Goal: Information Seeking & Learning: Find specific page/section

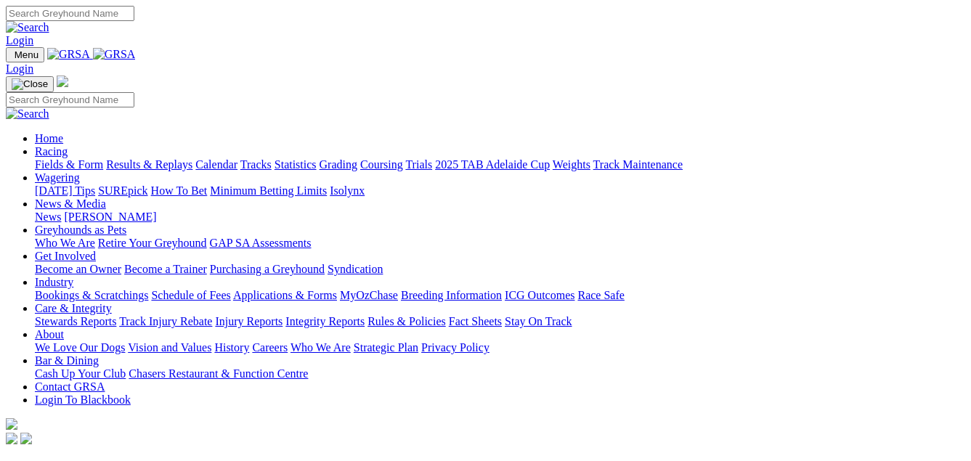
scroll to position [363, 0]
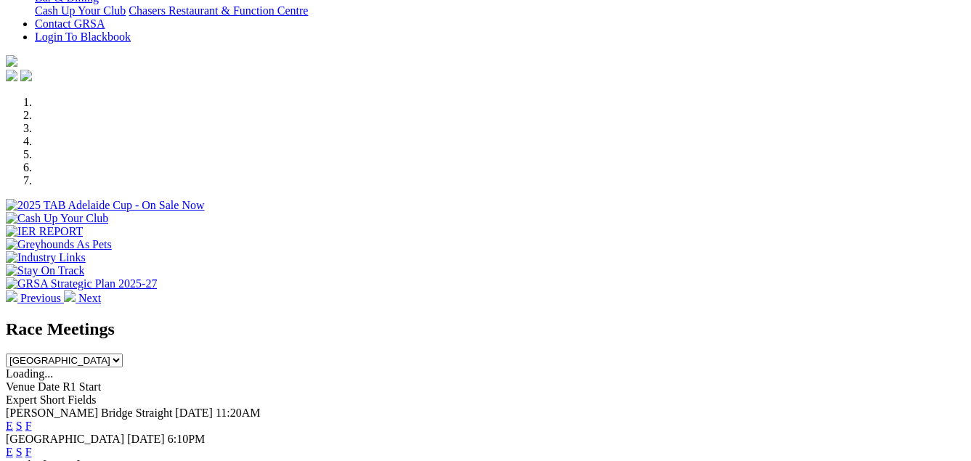
click at [123, 354] on select "South Australia New South Wales Northern Territory Queensland Tasmania Victoria…" at bounding box center [64, 361] width 117 height 14
click at [123, 354] on select "[GEOGRAPHIC_DATA] [GEOGRAPHIC_DATA] [GEOGRAPHIC_DATA] [GEOGRAPHIC_DATA] [GEOGRA…" at bounding box center [64, 361] width 117 height 14
drag, startPoint x: 695, startPoint y: 186, endPoint x: 685, endPoint y: 191, distance: 11.4
click at [123, 354] on select "[GEOGRAPHIC_DATA] [GEOGRAPHIC_DATA] [GEOGRAPHIC_DATA] [GEOGRAPHIC_DATA] [GEOGRA…" at bounding box center [64, 361] width 117 height 14
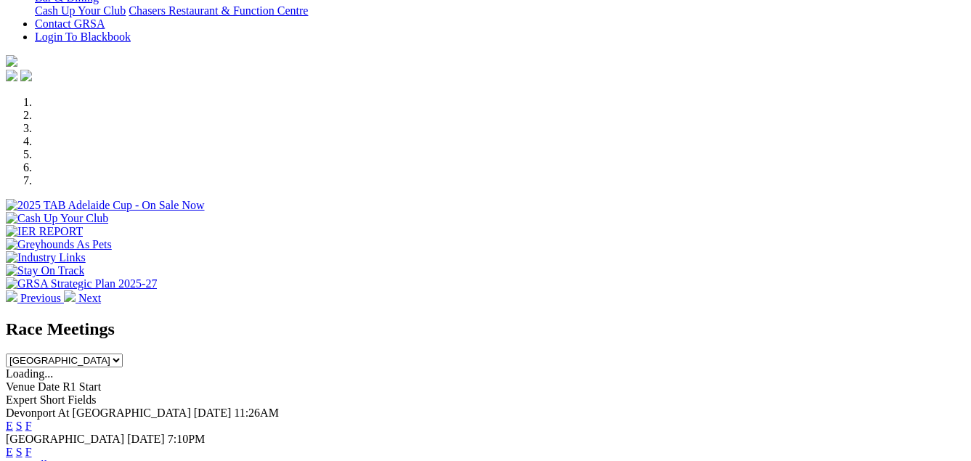
drag, startPoint x: 685, startPoint y: 183, endPoint x: 680, endPoint y: 198, distance: 16.1
click at [123, 354] on select "[GEOGRAPHIC_DATA] [GEOGRAPHIC_DATA] [GEOGRAPHIC_DATA] [GEOGRAPHIC_DATA] [GEOGRA…" at bounding box center [64, 361] width 117 height 14
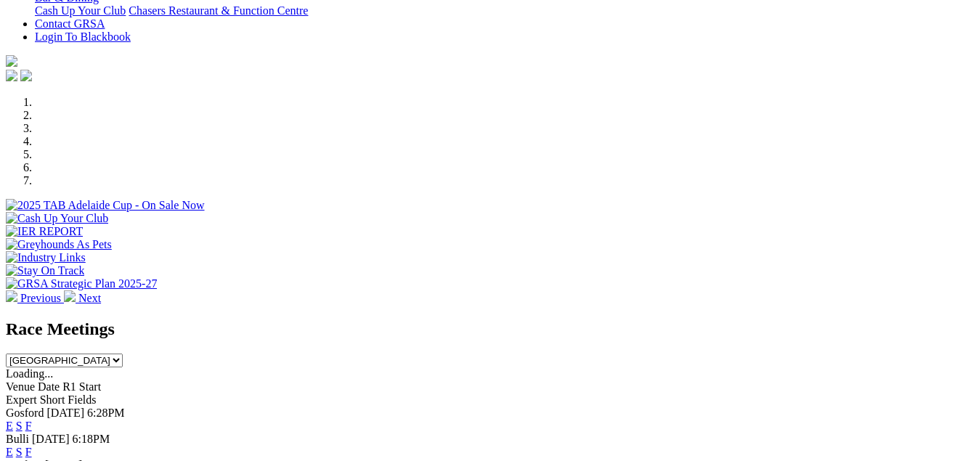
click at [123, 354] on select "[GEOGRAPHIC_DATA] [GEOGRAPHIC_DATA] [GEOGRAPHIC_DATA] [GEOGRAPHIC_DATA] [GEOGRA…" at bounding box center [64, 361] width 117 height 14
click at [704, 320] on div "Race Meetings South Australia New South Wales Northern Territory Queensland Tas…" at bounding box center [485, 344] width 959 height 48
click at [123, 354] on select "[GEOGRAPHIC_DATA] [GEOGRAPHIC_DATA] [GEOGRAPHIC_DATA] [GEOGRAPHIC_DATA] [GEOGRA…" at bounding box center [64, 361] width 117 height 14
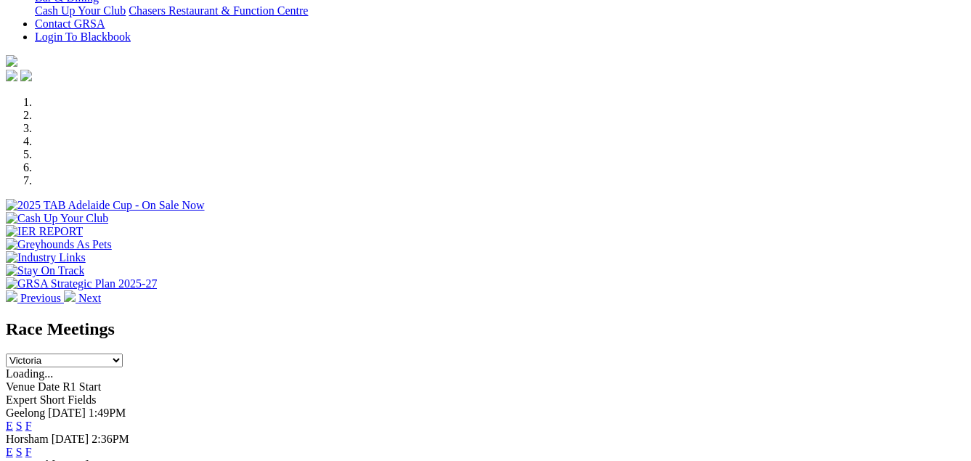
click at [123, 354] on select "[GEOGRAPHIC_DATA] [GEOGRAPHIC_DATA] [GEOGRAPHIC_DATA] [GEOGRAPHIC_DATA] [GEOGRA…" at bounding box center [64, 361] width 117 height 14
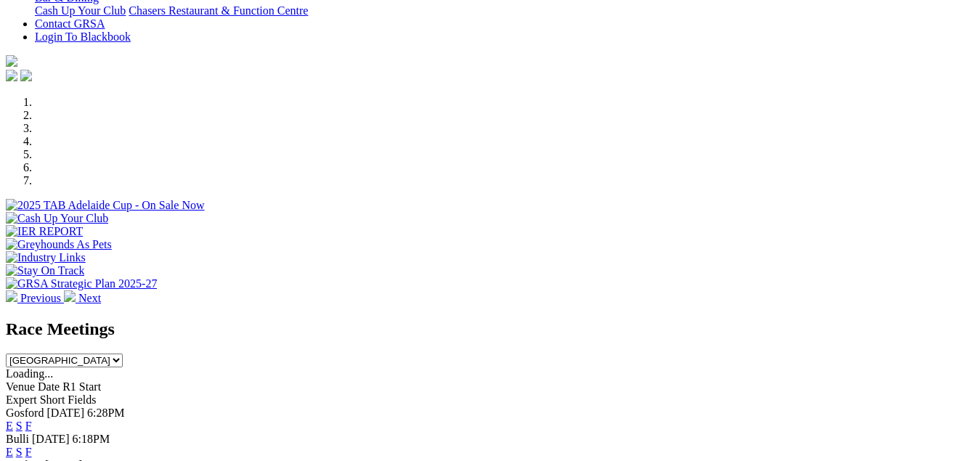
click at [123, 354] on select "[GEOGRAPHIC_DATA] [GEOGRAPHIC_DATA] [GEOGRAPHIC_DATA] [GEOGRAPHIC_DATA] [GEOGRA…" at bounding box center [64, 361] width 117 height 14
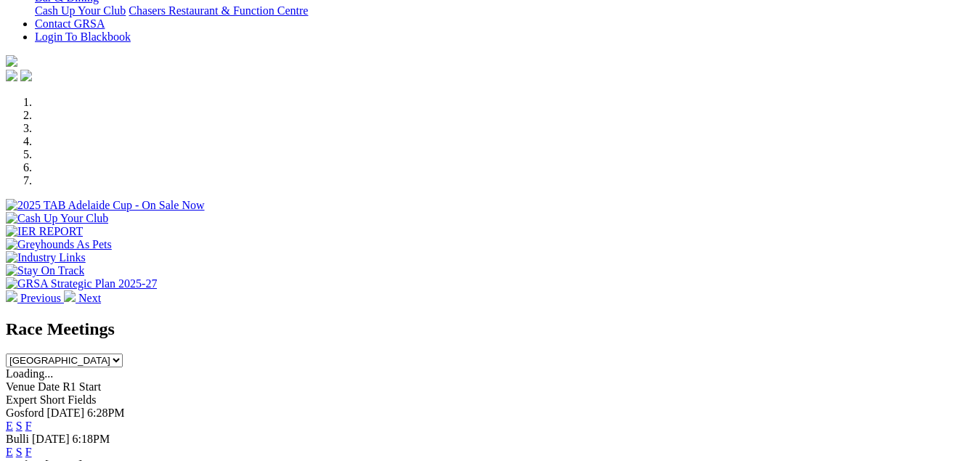
click at [123, 354] on select "[GEOGRAPHIC_DATA] [GEOGRAPHIC_DATA] [GEOGRAPHIC_DATA] [GEOGRAPHIC_DATA] [GEOGRA…" at bounding box center [64, 361] width 117 height 14
select select "SA"
click at [123, 354] on select "[GEOGRAPHIC_DATA] [GEOGRAPHIC_DATA] [GEOGRAPHIC_DATA] [GEOGRAPHIC_DATA] [GEOGRA…" at bounding box center [64, 361] width 117 height 14
click at [686, 407] on div "Murray Bridge Straight Today 11:20AM E S F" at bounding box center [485, 420] width 959 height 26
click at [32, 420] on link "F" at bounding box center [28, 426] width 7 height 12
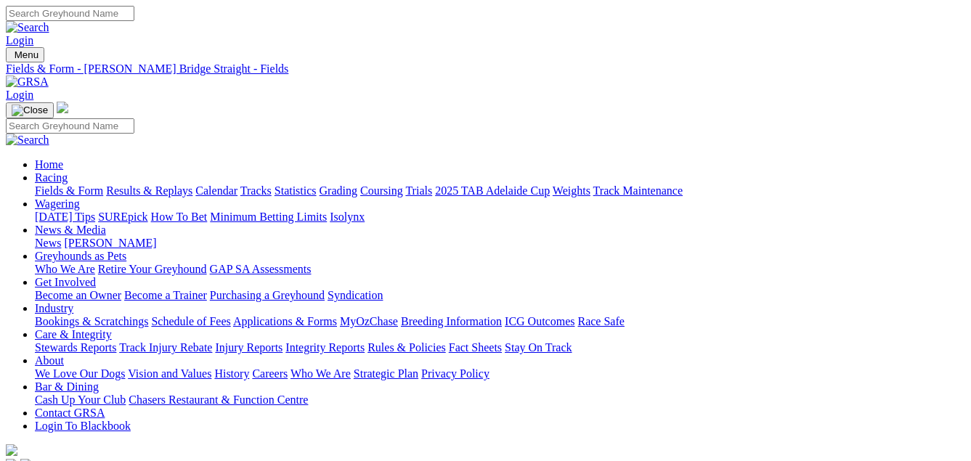
scroll to position [0, 156]
select select "[GEOGRAPHIC_DATA]"
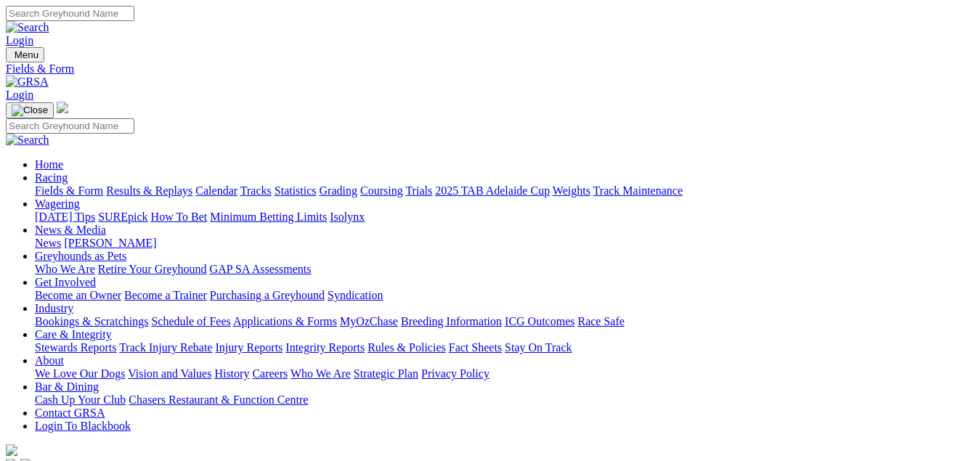
select select "VIC"
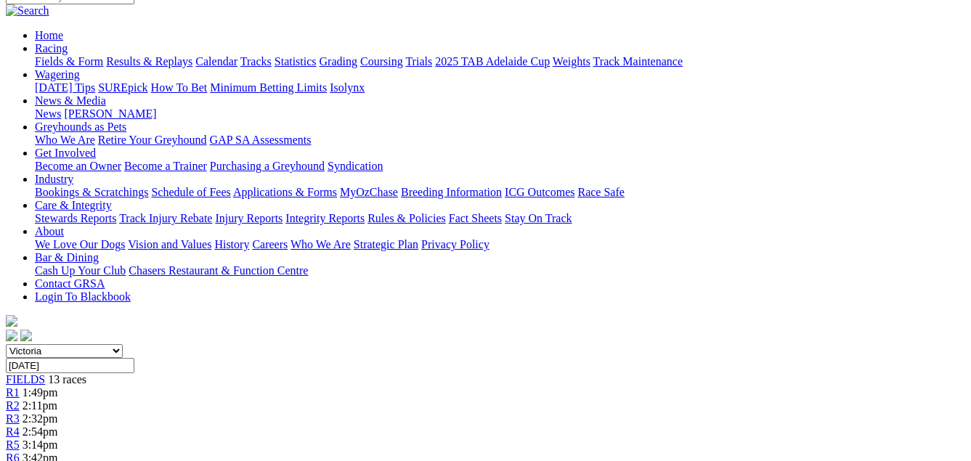
scroll to position [363, 0]
